Goal: Task Accomplishment & Management: Manage account settings

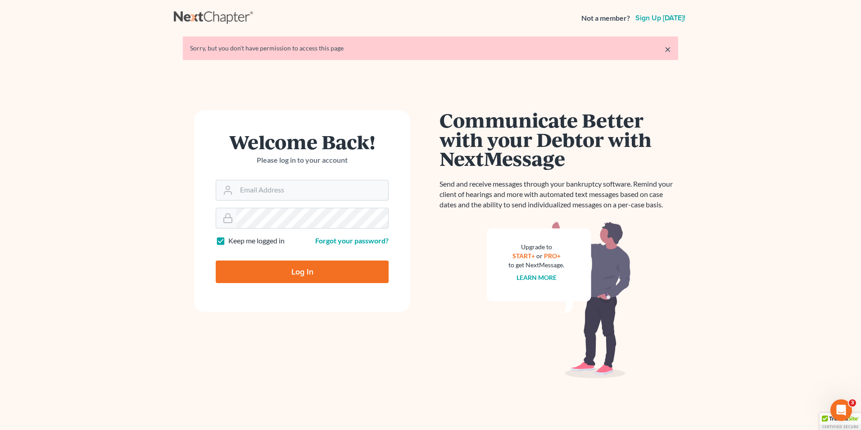
type input "mike@hurttlaw.com"
click at [287, 273] on input "Log In" at bounding box center [302, 271] width 173 height 23
type input "Thinking..."
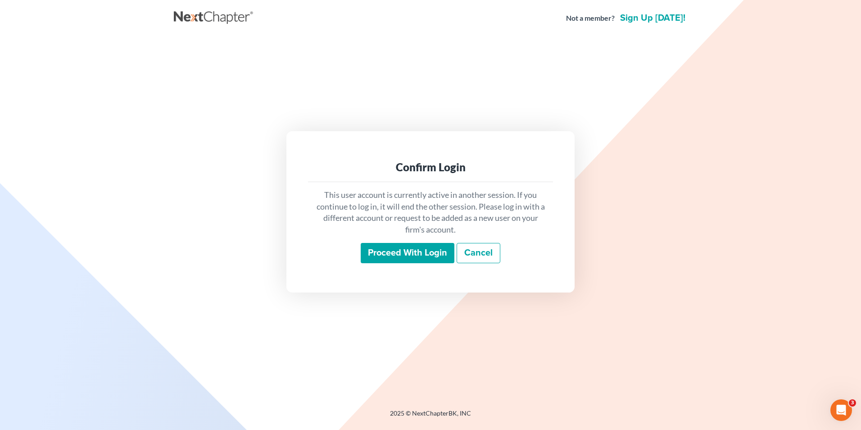
click at [386, 255] on input "Proceed with login" at bounding box center [408, 253] width 94 height 21
